Goal: Information Seeking & Learning: Learn about a topic

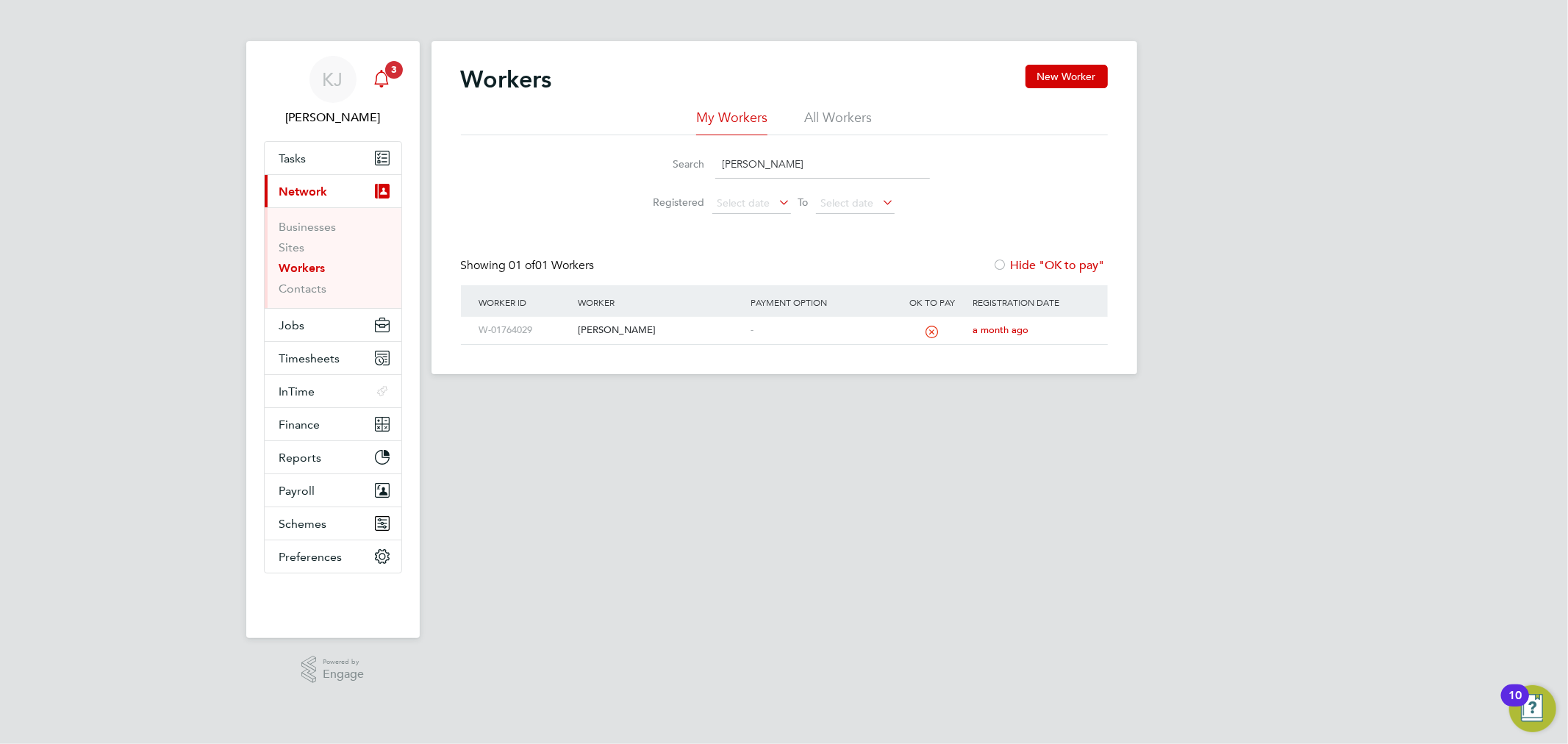
click at [377, 67] on div "Main navigation" at bounding box center [381, 79] width 29 height 29
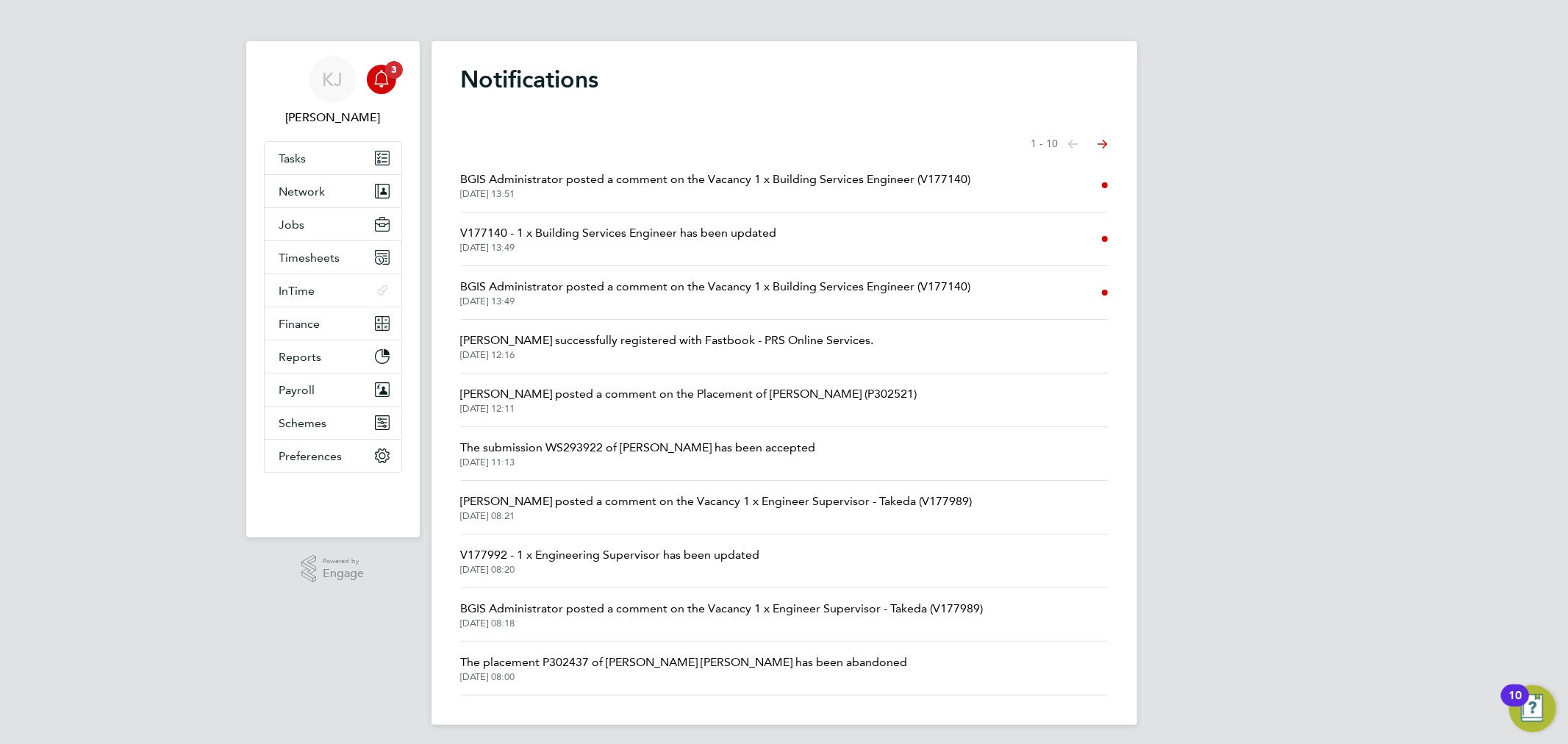
click at [699, 239] on span "V177140 - 1 x Building Services Engineer has been updated" at bounding box center [618, 233] width 316 height 17
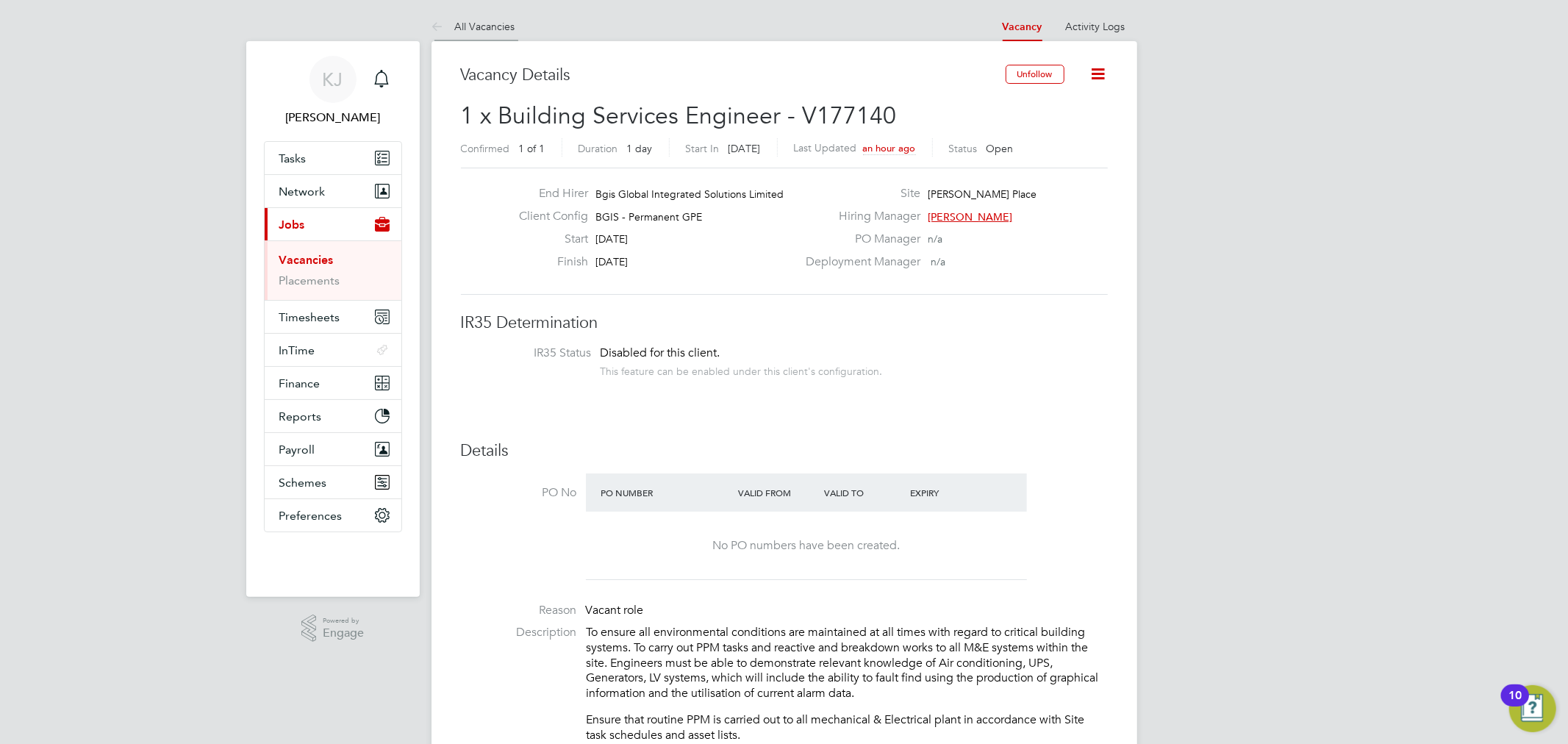
click at [481, 21] on link "All Vacancies" at bounding box center [473, 26] width 84 height 13
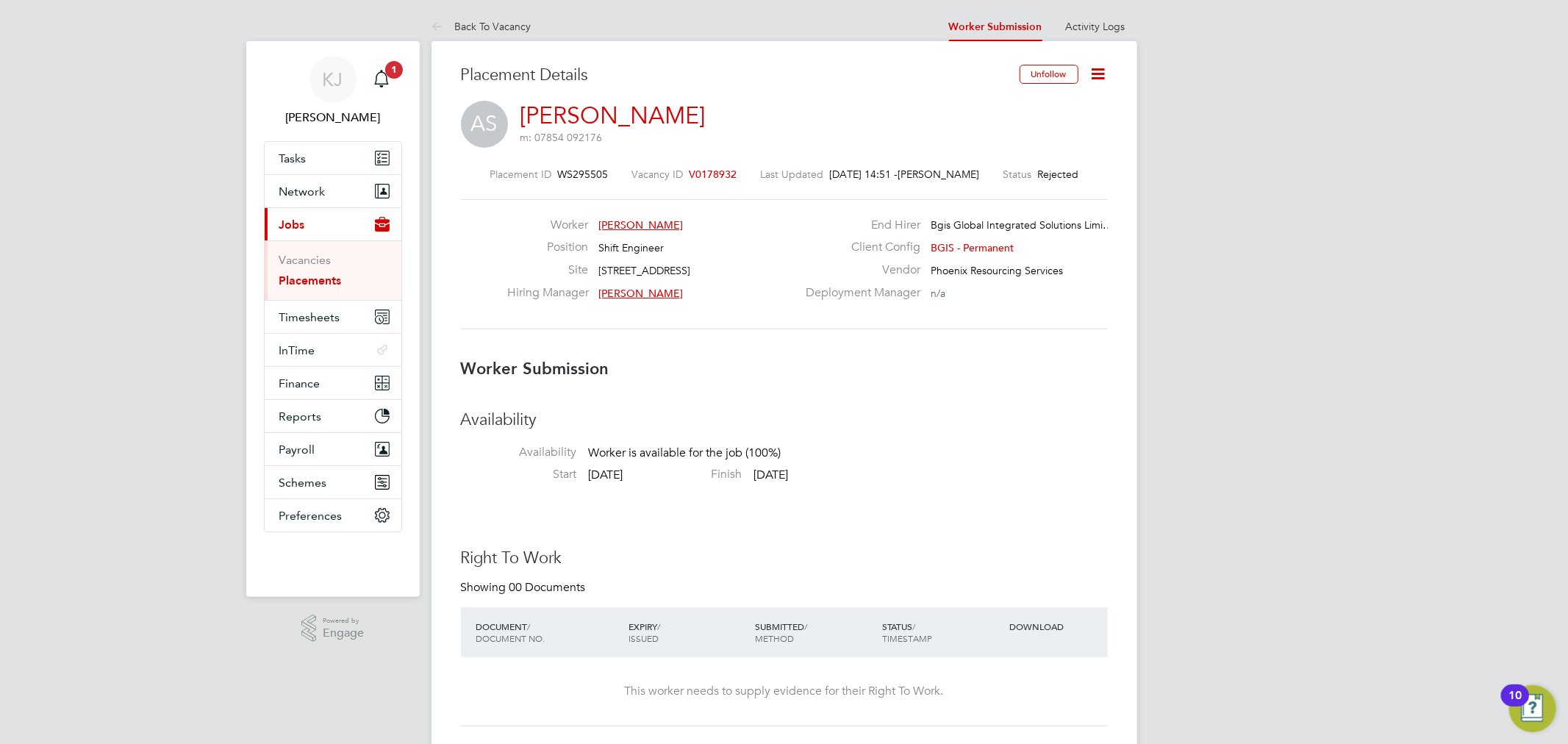
click at [625, 288] on span "[PERSON_NAME]" at bounding box center [640, 293] width 84 height 13
click at [377, 89] on div "Main navigation" at bounding box center [381, 79] width 29 height 29
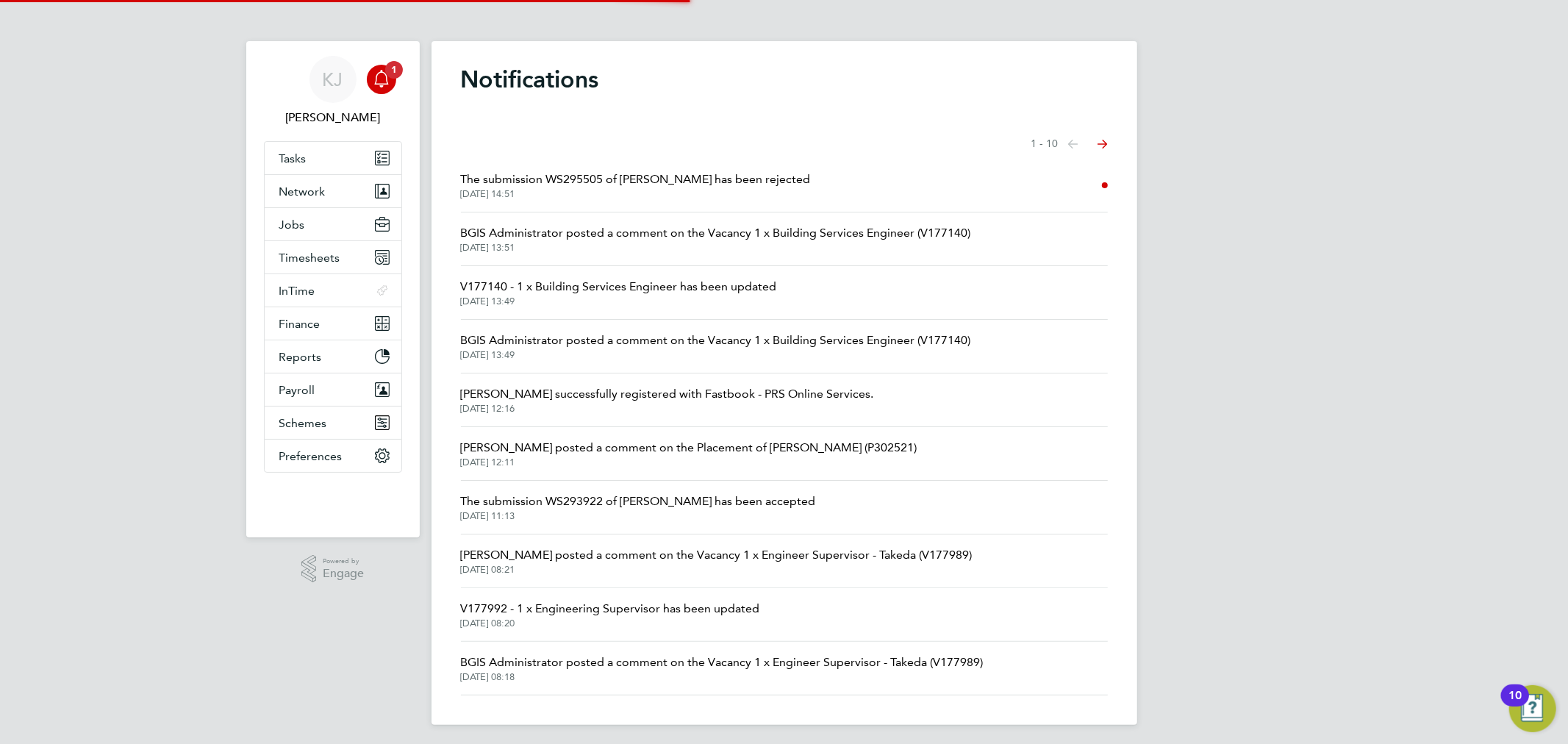
click at [685, 193] on span "02 Sep 2025, 14:51" at bounding box center [636, 194] width 350 height 12
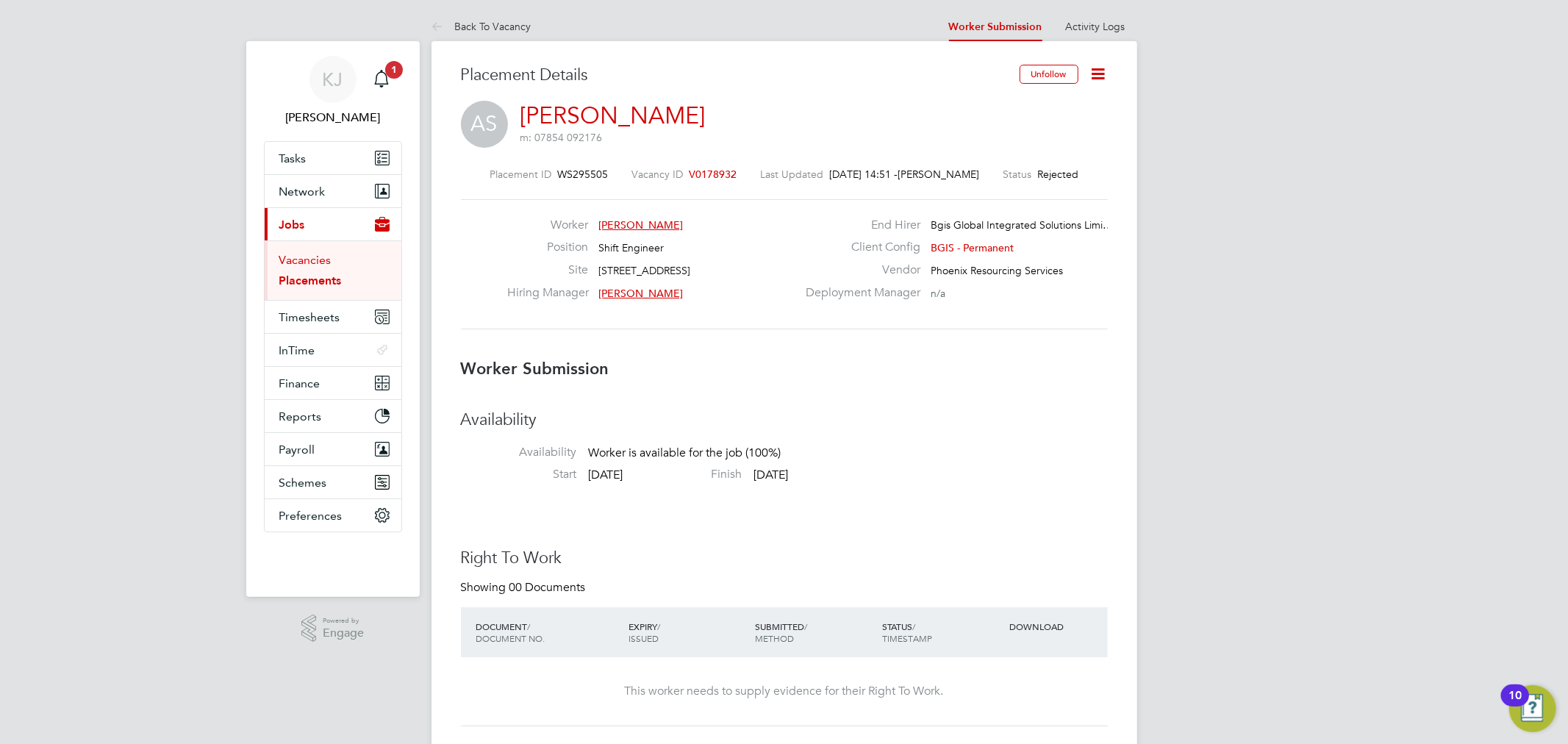
click at [312, 260] on link "Vacancies" at bounding box center [305, 260] width 52 height 14
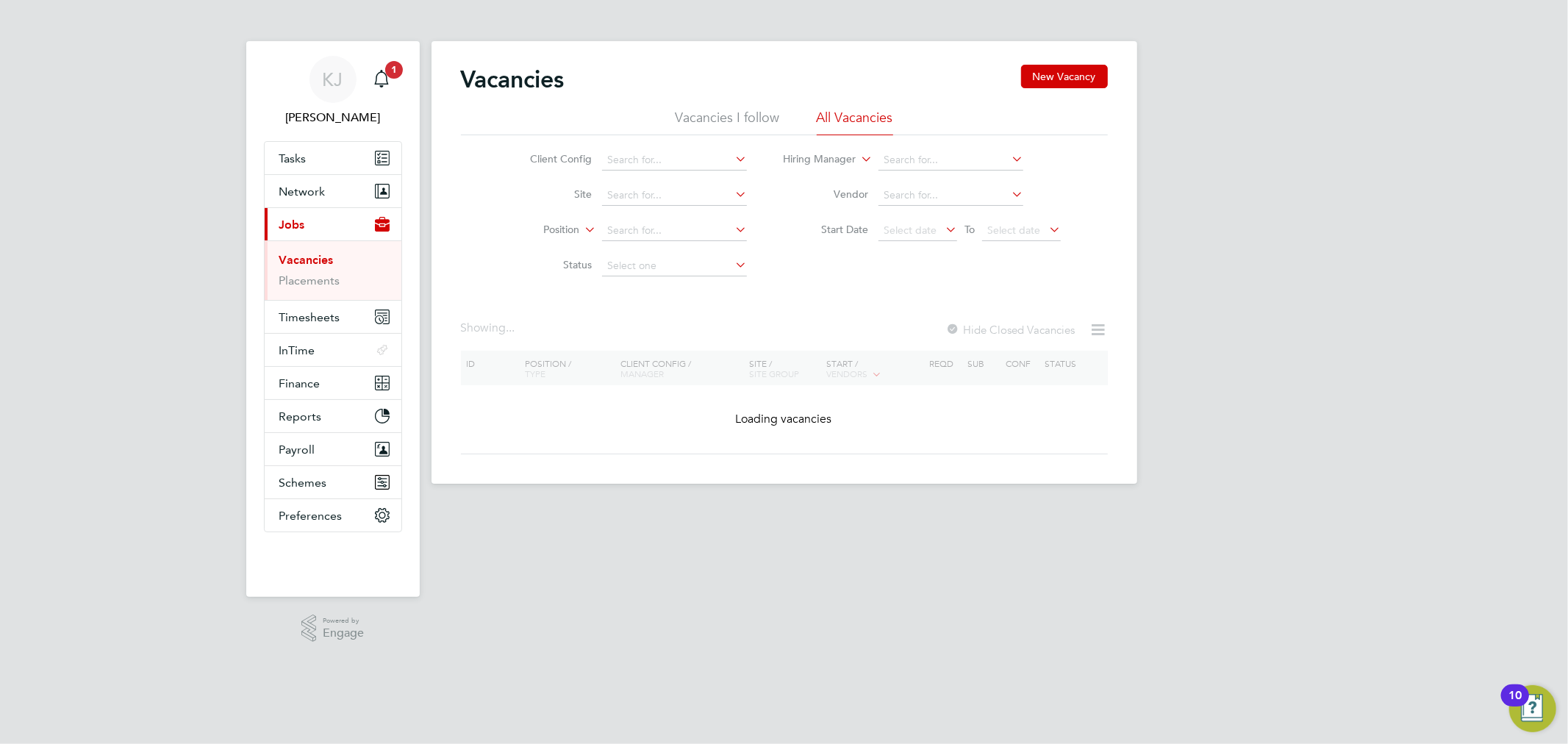
click at [728, 118] on li "Vacancies I follow" at bounding box center [728, 122] width 104 height 27
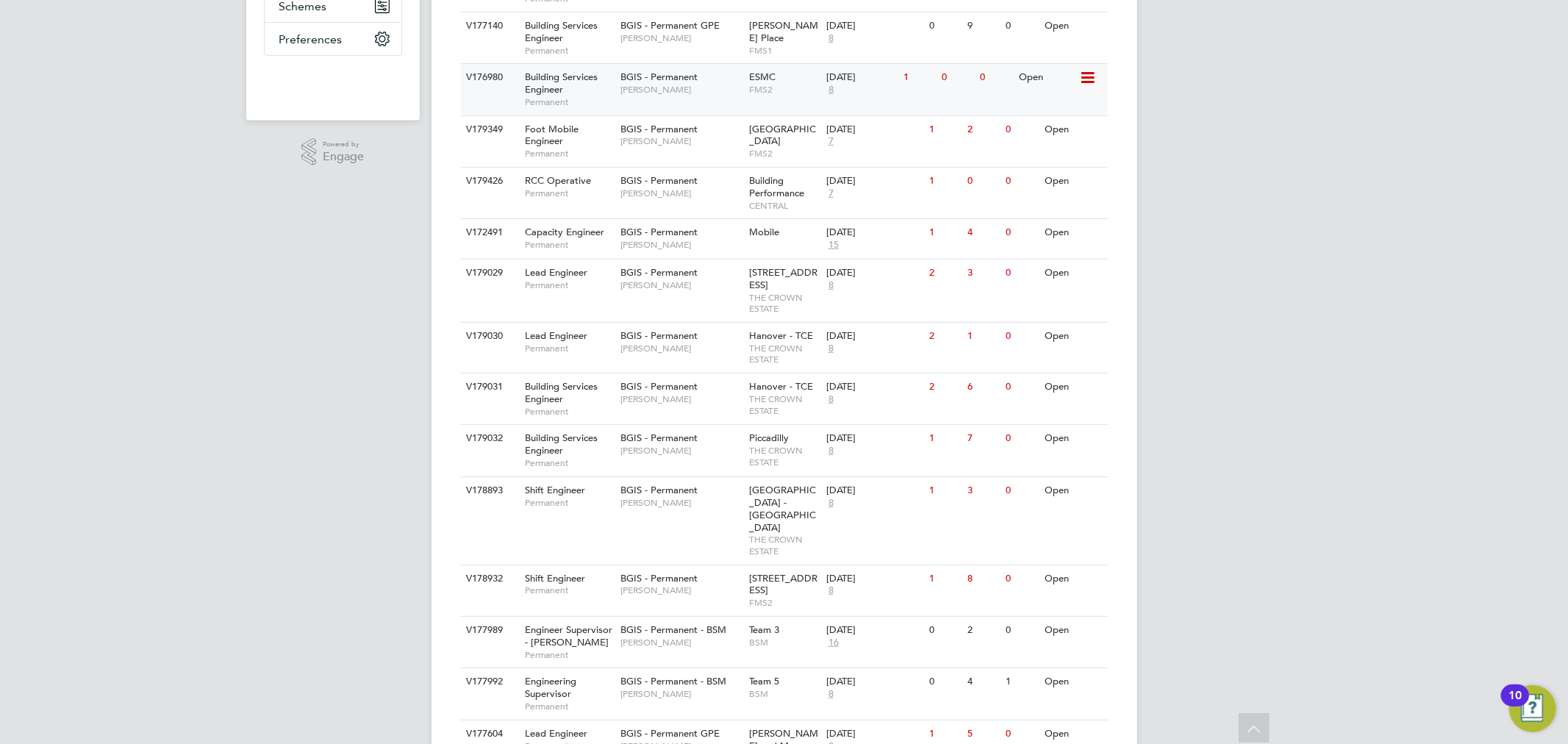
click at [726, 110] on div "V176980 Building Services Engineer Permanent BGIS - Permanent Paul Woods ESMC F…" at bounding box center [784, 88] width 647 height 51
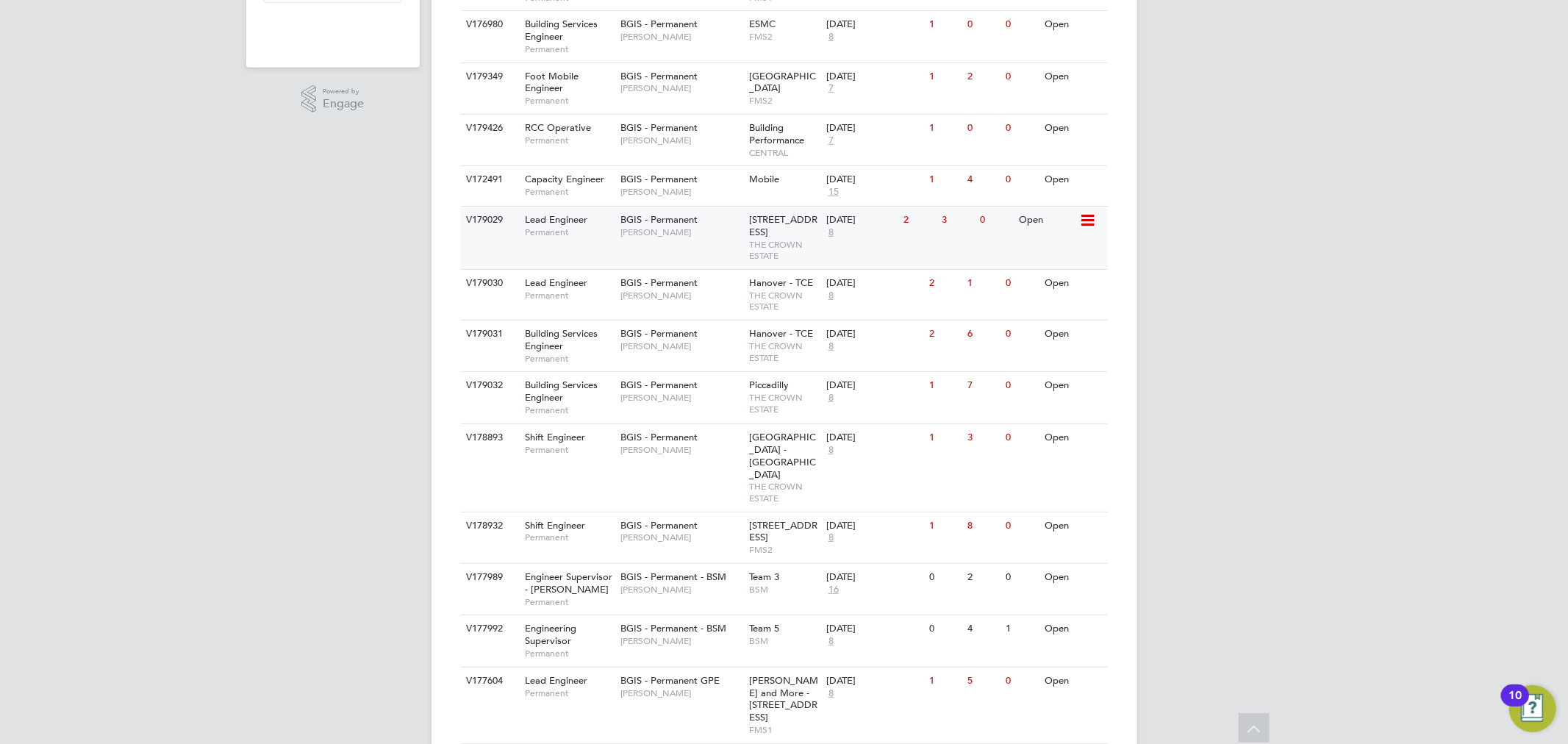
scroll to position [559, 0]
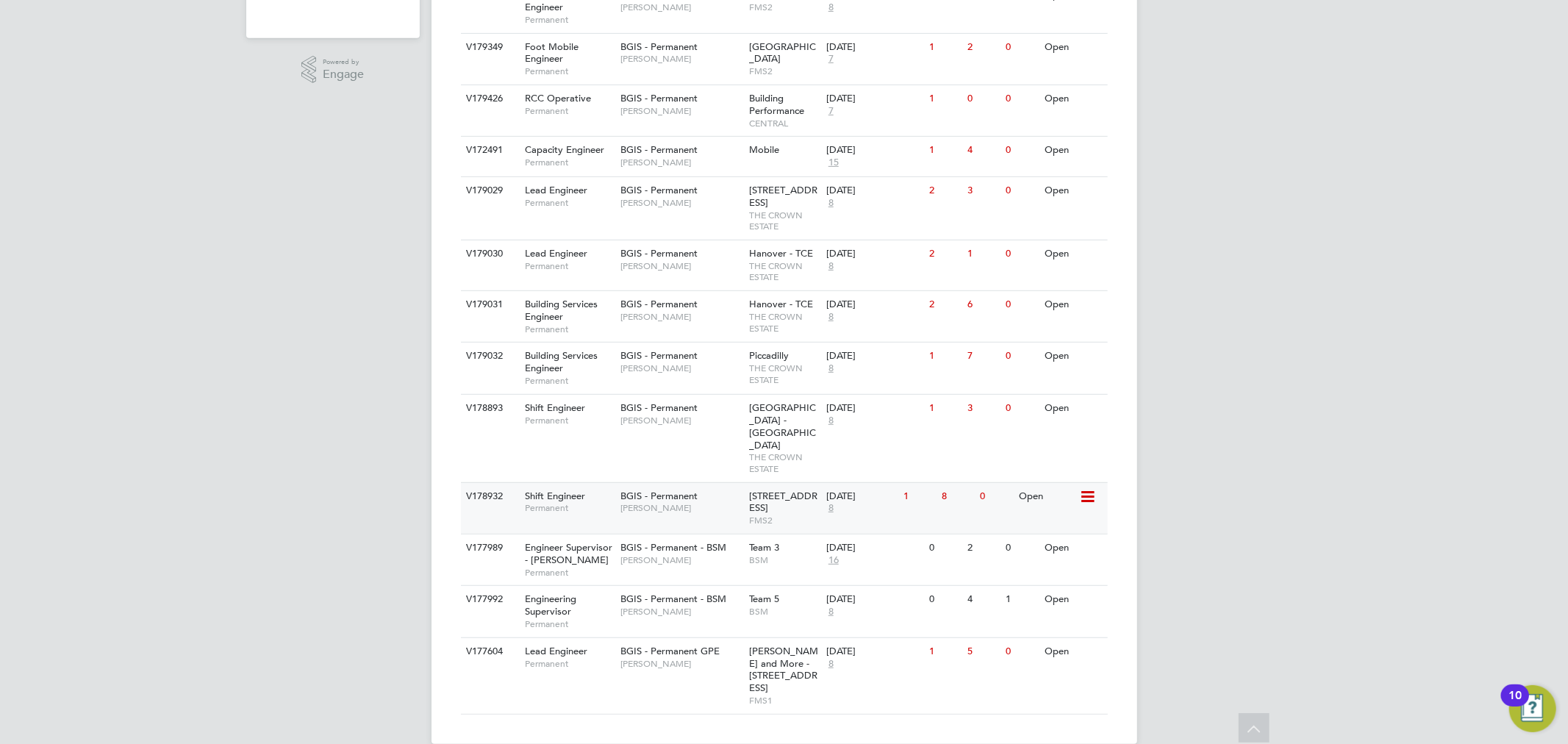
click at [677, 503] on span "[PERSON_NAME]" at bounding box center [681, 508] width 121 height 12
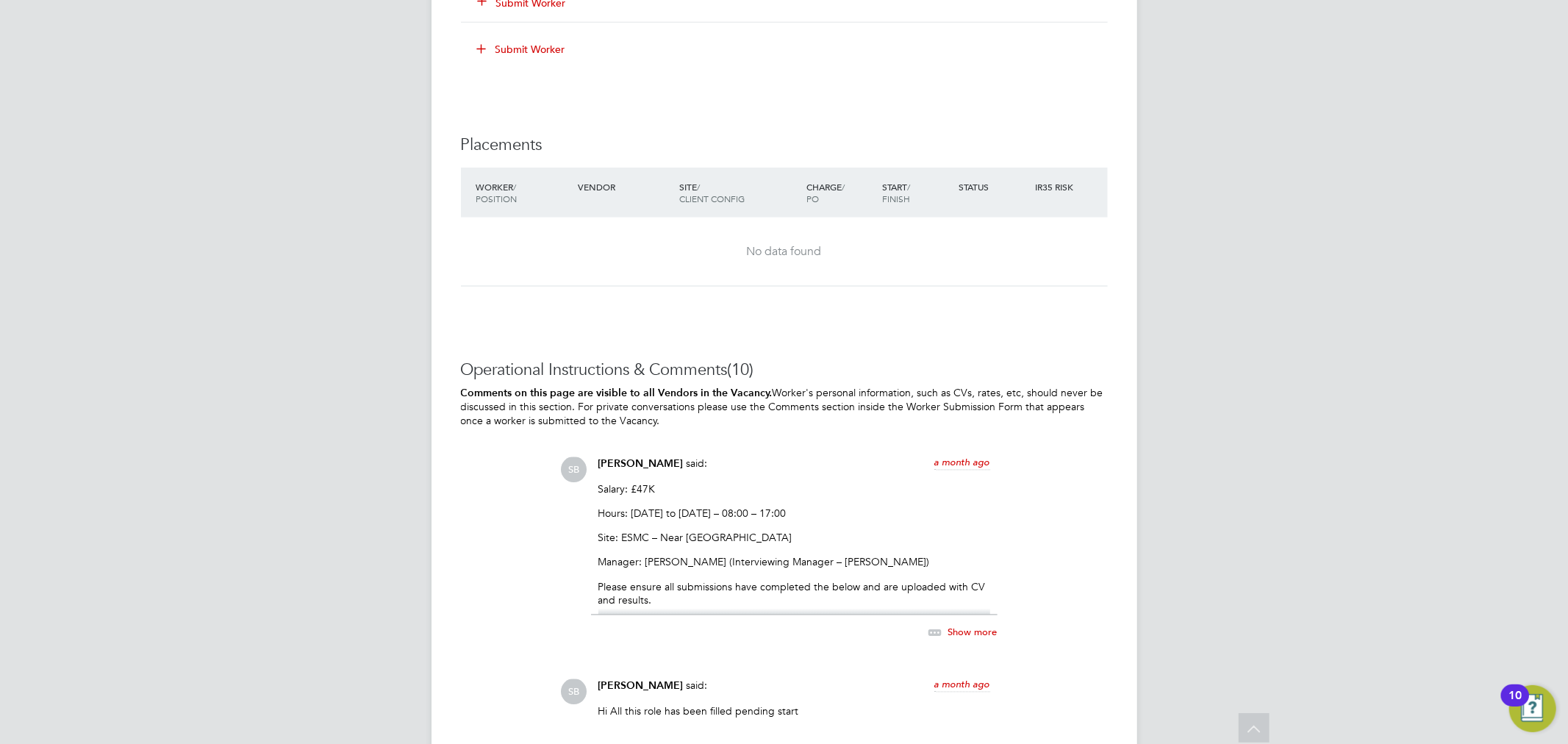
scroll to position [2124, 0]
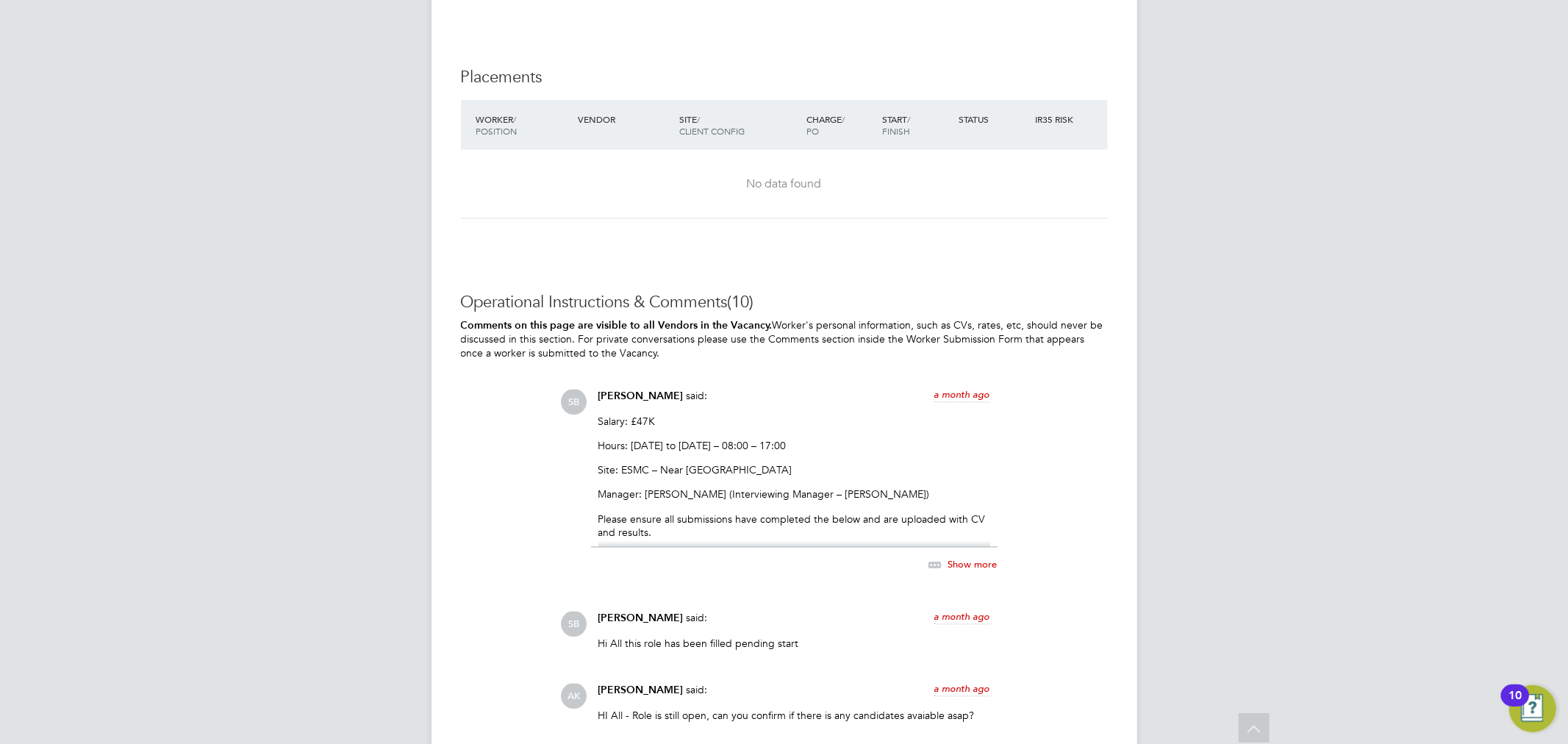
click at [957, 563] on span "Show more" at bounding box center [973, 565] width 49 height 13
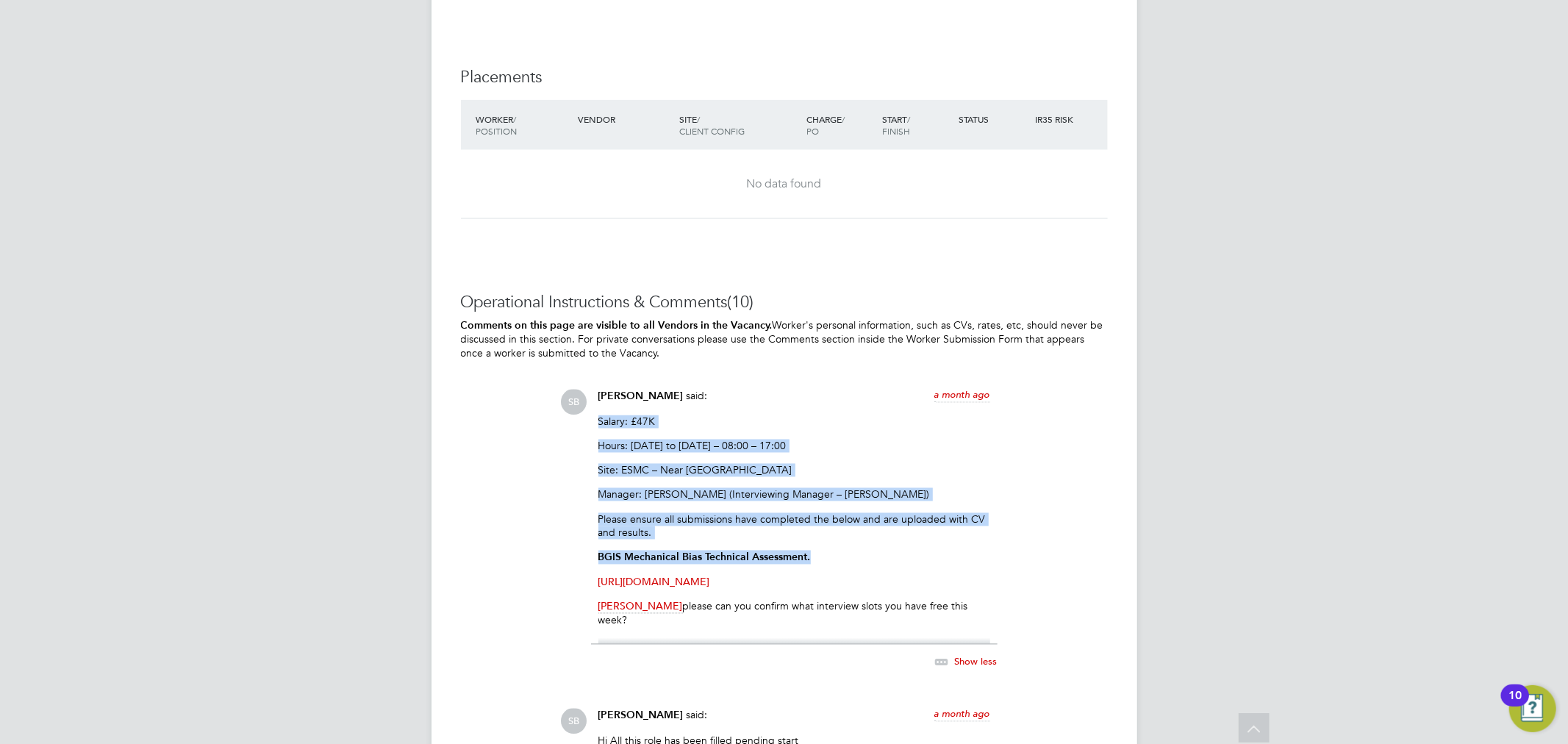
drag, startPoint x: 598, startPoint y: 421, endPoint x: 922, endPoint y: 559, distance: 352.2
click at [922, 559] on div "Salary: £47K Hours: Monday to Friday – 08:00 – 17:00 Site: ESMC – Near Bond Str…" at bounding box center [794, 530] width 392 height 230
copy div "Salary: £47K Hours: Monday to Friday – 08:00 – 17:00 Site: ESMC – Near Bond Str…"
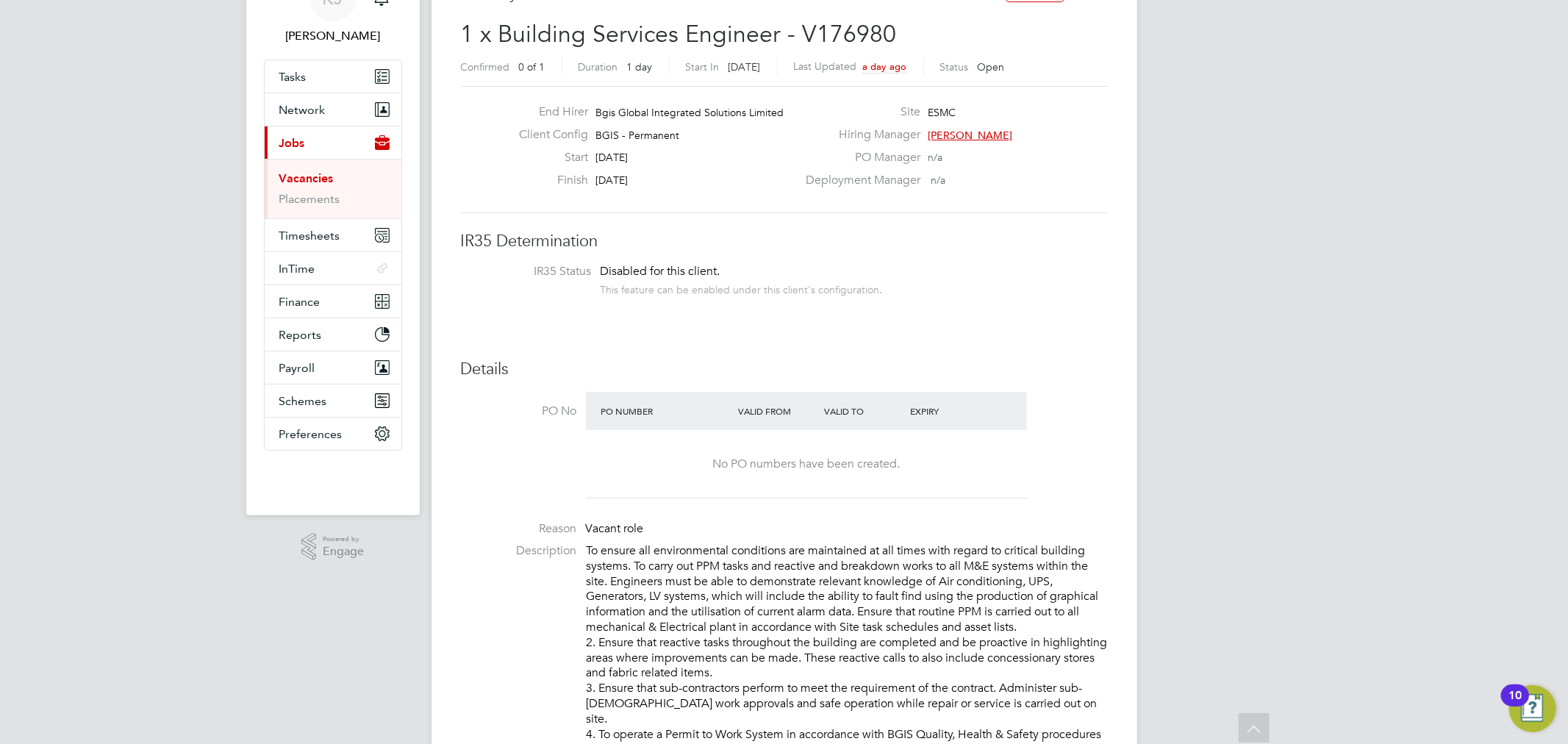
scroll to position [0, 0]
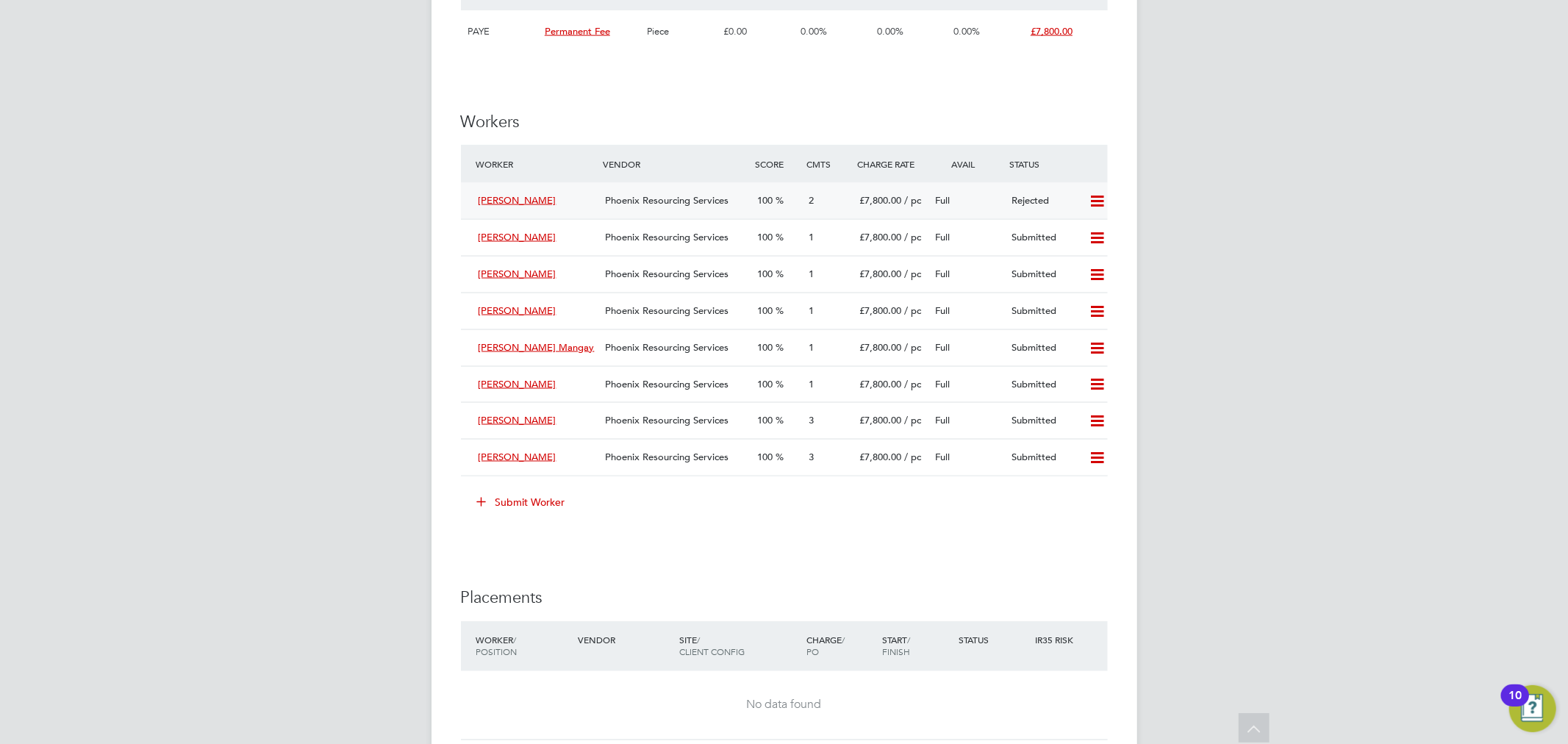
click at [985, 190] on div "Full" at bounding box center [968, 201] width 77 height 24
